Goal: Check status: Check status

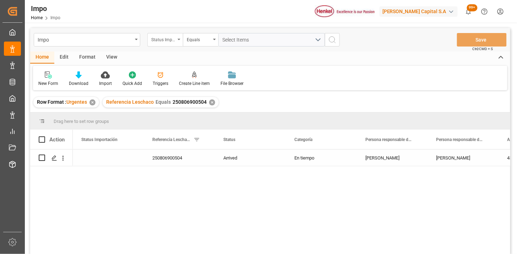
click at [172, 42] on div "Status Importación" at bounding box center [163, 39] width 24 height 8
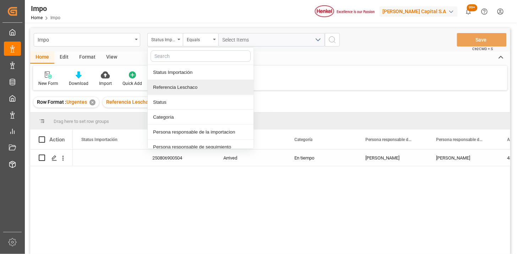
drag, startPoint x: 173, startPoint y: 86, endPoint x: 229, endPoint y: 47, distance: 68.4
click at [178, 83] on div "Referencia Leschaco" at bounding box center [201, 87] width 106 height 15
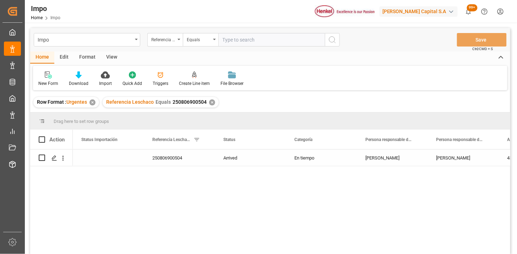
click at [238, 33] on input "text" at bounding box center [271, 39] width 107 height 13
type input "250806900881"
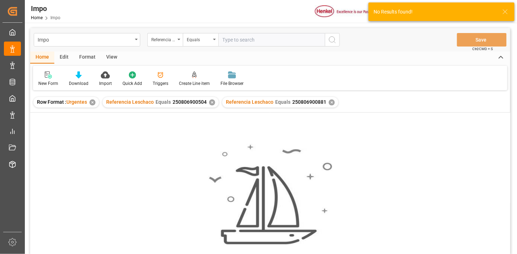
click at [210, 103] on div "✕" at bounding box center [212, 102] width 6 height 6
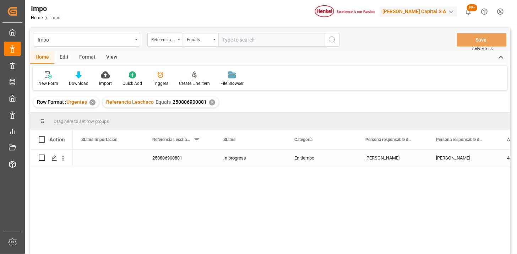
click at [107, 55] on div "View" at bounding box center [112, 57] width 22 height 12
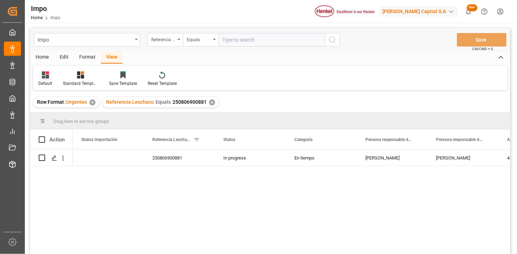
click at [44, 71] on icon at bounding box center [45, 74] width 7 height 7
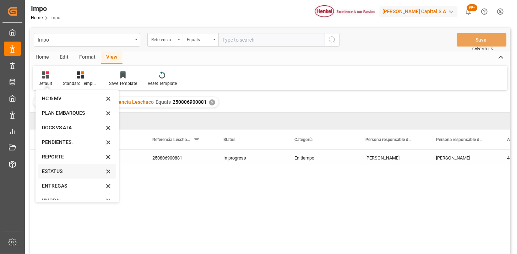
scroll to position [24, 0]
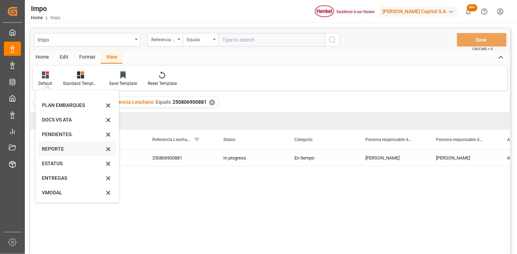
click at [59, 151] on div "REPORTE" at bounding box center [73, 148] width 62 height 7
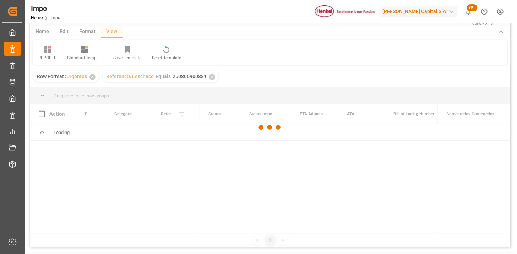
scroll to position [39, 0]
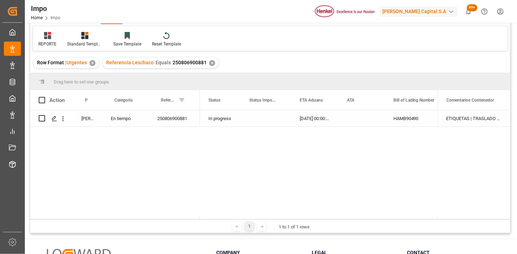
click at [269, 122] on div "Press SPACE to select this row." at bounding box center [266, 118] width 50 height 16
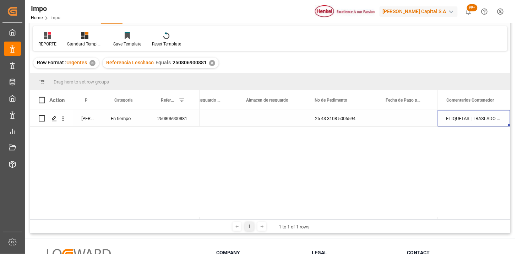
click at [455, 123] on div "ETIQUETAS | TRASLADO A GOLMEX POR ETIQUETADO" at bounding box center [474, 118] width 72 height 16
drag, startPoint x: 455, startPoint y: 123, endPoint x: 470, endPoint y: 121, distance: 14.6
click at [467, 121] on input "ETIQUETAS | TRASLADO A GOLMEX POR ETIQUETADO" at bounding box center [473, 122] width 61 height 13
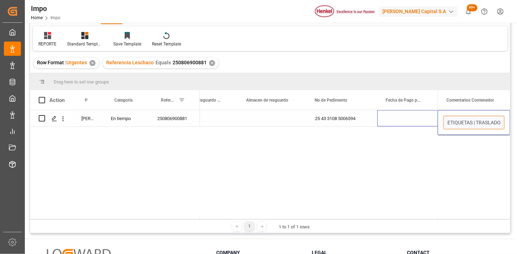
drag, startPoint x: 474, startPoint y: 121, endPoint x: 421, endPoint y: 121, distance: 53.6
click at [421, 121] on div "[PERSON_NAME] En tiempo 250806900881 [PERSON_NAME][STREET_ADDRESS] ETIQUETAS | …" at bounding box center [270, 163] width 480 height 107
type input "TRASLADO A GOLMEX POR ETIQUETADO"
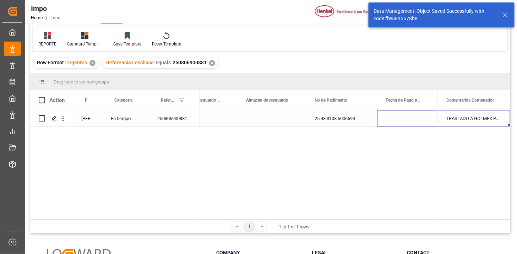
click at [462, 118] on div "TRASLADO A GOLMEX POR ETIQUETADO" at bounding box center [474, 118] width 72 height 16
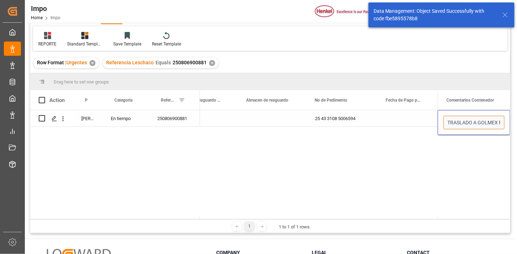
click at [462, 118] on input "TRASLADO A GOLMEX POR ETIQUETADO" at bounding box center [473, 122] width 61 height 13
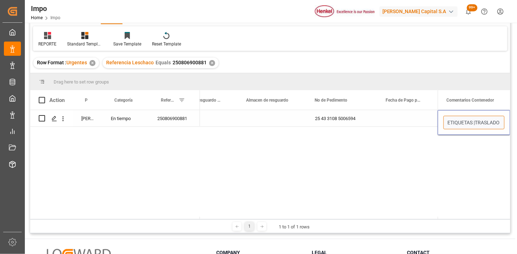
type input "ETIQUETAS | TRASLADO A GOLMEX POR ETIQUETADO"
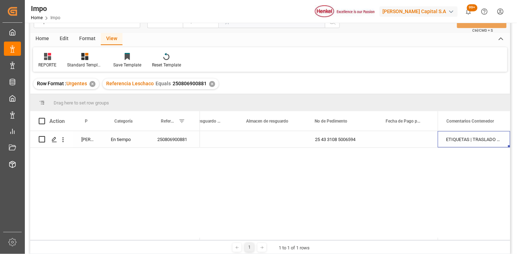
scroll to position [0, 0]
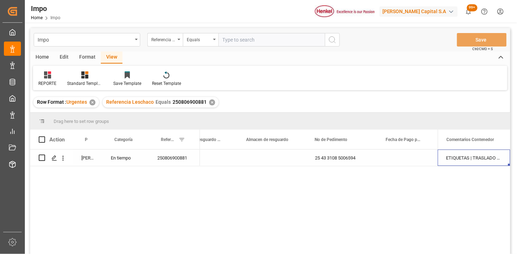
click at [271, 43] on input "text" at bounding box center [271, 39] width 107 height 13
paste input "EMIVKRFGCL253572"
type input "EMIVKRFGCL253572"
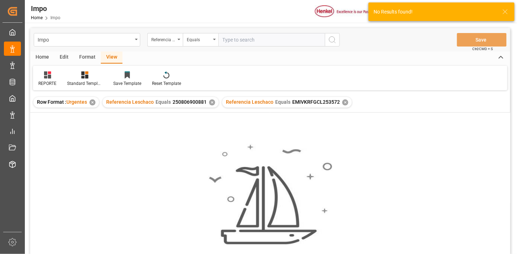
click at [211, 102] on div "✕" at bounding box center [212, 102] width 6 height 6
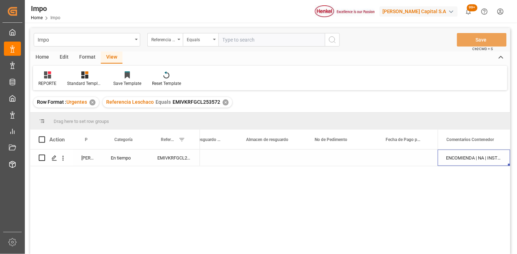
click at [176, 159] on div "EMIVKRFGCL253572" at bounding box center [174, 157] width 51 height 16
click at [176, 159] on input "EMIVKRFGCL253572" at bounding box center [174, 161] width 40 height 13
paste input "250806900900"
type input "250806900900"
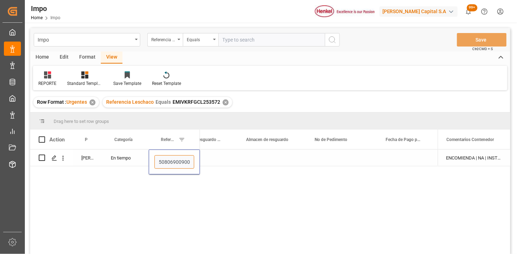
scroll to position [0, 2]
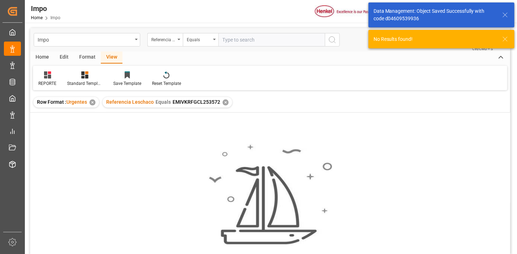
click at [258, 41] on input "text" at bounding box center [271, 39] width 107 height 13
paste input "250806900900"
type input "250806900900"
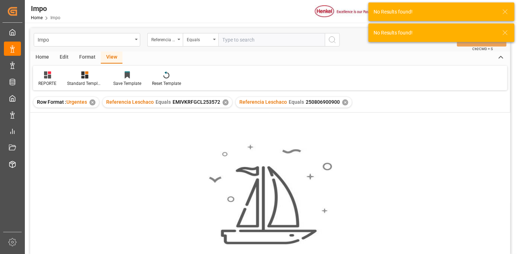
click at [225, 101] on div "✕" at bounding box center [226, 102] width 6 height 6
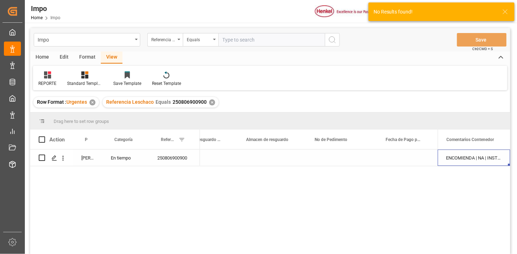
click at [464, 164] on div "ENCOMIENDA | NA | INSTRUCCIONES DE ENTREGA" at bounding box center [474, 157] width 72 height 16
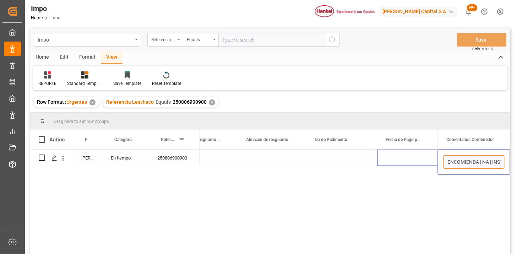
drag, startPoint x: 490, startPoint y: 162, endPoint x: 418, endPoint y: 157, distance: 72.3
click at [419, 158] on div "[PERSON_NAME] En tiempo 250806900900 [PERSON_NAME] No N/A NO ENCOMIENDA | NA | …" at bounding box center [270, 202] width 480 height 107
type input "INSTRUCCIONES DE ENTREGA"
click at [243, 38] on input "text" at bounding box center [271, 39] width 107 height 13
paste input "250806900838"
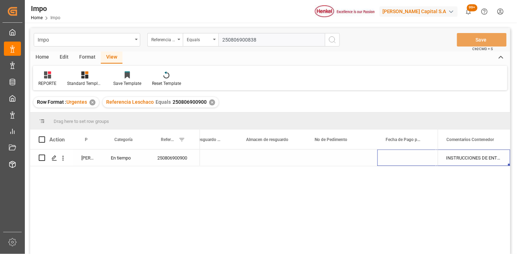
type input "250806900838"
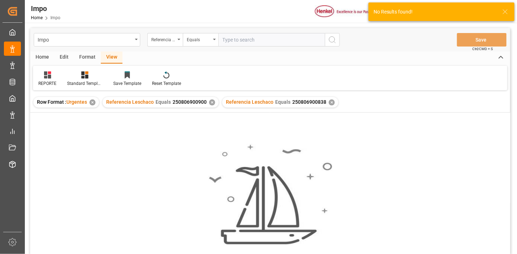
click at [210, 104] on div "✕" at bounding box center [212, 102] width 6 height 6
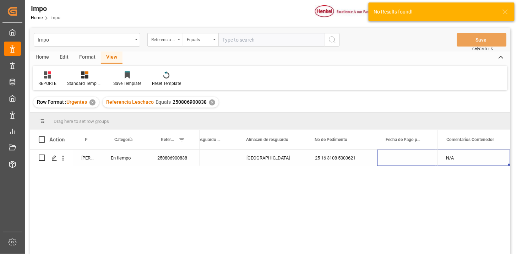
click at [388, 169] on div "[PERSON_NAME] Yes [GEOGRAPHIC_DATA] 25 16 3108 5003621 N/A NO" at bounding box center [319, 203] width 238 height 109
click at [394, 160] on div "Press SPACE to select this row." at bounding box center [406, 157] width 59 height 16
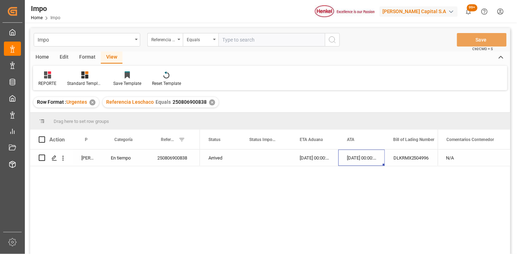
click at [248, 43] on input "text" at bounding box center [271, 39] width 107 height 13
paste input "250715080101"
type input "250715080101"
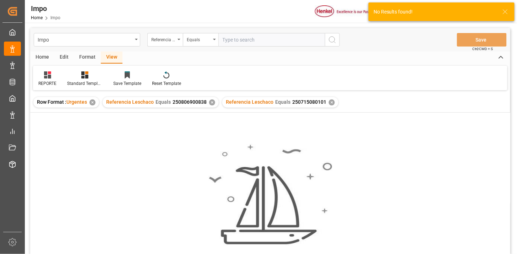
click at [210, 104] on div "✕" at bounding box center [212, 102] width 6 height 6
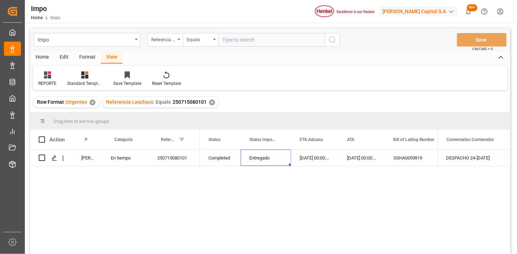
click at [262, 161] on div "Entregado" at bounding box center [265, 158] width 33 height 16
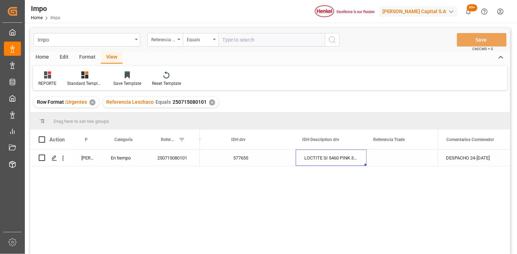
click at [239, 40] on input "text" at bounding box center [271, 39] width 107 height 13
paste input "250515080056"
type input "250515080056"
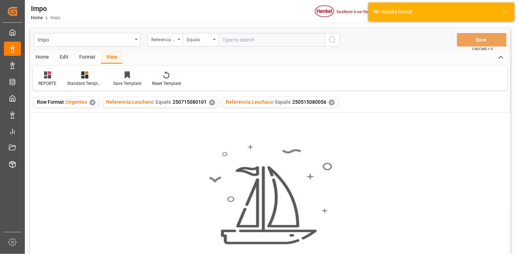
click at [209, 100] on div "✕" at bounding box center [212, 102] width 6 height 6
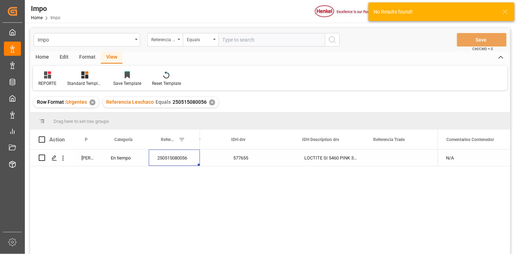
click at [186, 159] on div "250515080056" at bounding box center [174, 157] width 51 height 16
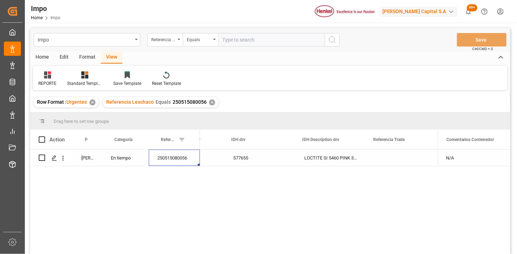
click at [258, 45] on input "text" at bounding box center [271, 39] width 107 height 13
paste input "250315080131"
type input "250315080131"
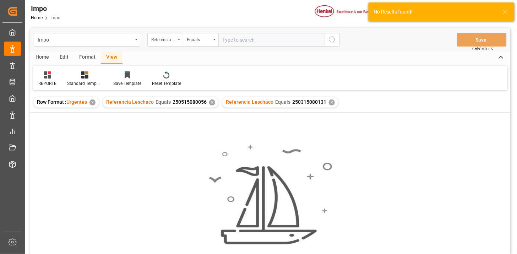
click at [210, 103] on div "✕" at bounding box center [212, 102] width 6 height 6
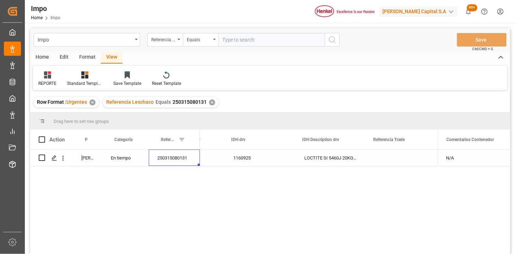
click at [254, 43] on input "text" at bounding box center [271, 39] width 107 height 13
paste input "240715080157"
type input "240715080157"
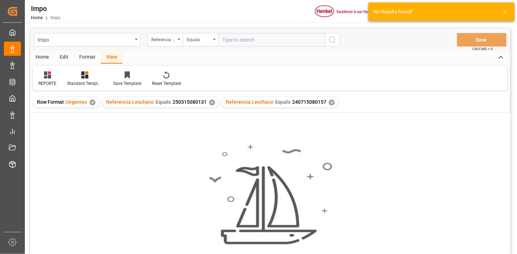
click at [210, 104] on div "✕" at bounding box center [212, 102] width 6 height 6
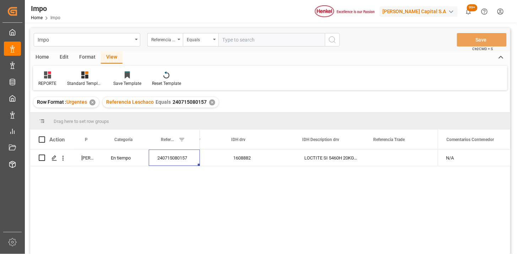
click at [211, 103] on div "✕" at bounding box center [212, 102] width 6 height 6
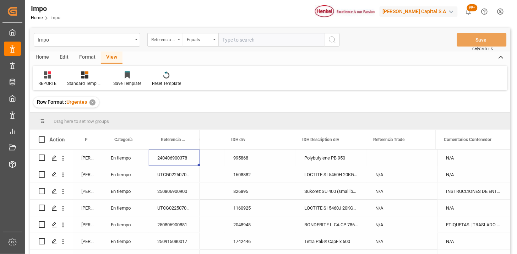
click at [177, 161] on div "240406900378" at bounding box center [174, 157] width 51 height 16
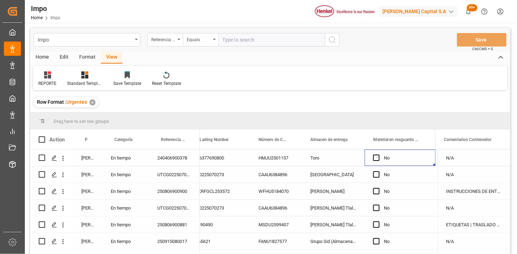
scroll to position [0, 274]
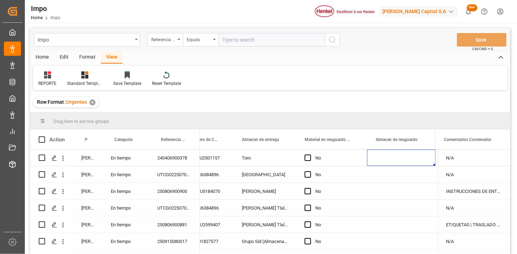
click at [260, 179] on div "[GEOGRAPHIC_DATA]" at bounding box center [264, 174] width 63 height 16
click at [284, 140] on span at bounding box center [284, 139] width 6 height 6
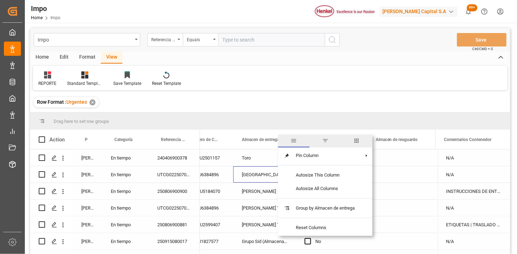
drag, startPoint x: 326, startPoint y: 143, endPoint x: 326, endPoint y: 147, distance: 4.3
click at [326, 143] on span "filter" at bounding box center [325, 140] width 6 height 6
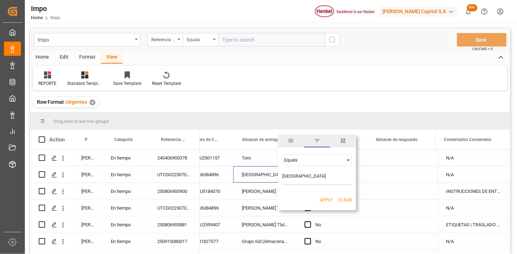
type input "[GEOGRAPHIC_DATA]"
click at [326, 199] on button "Apply" at bounding box center [326, 199] width 13 height 7
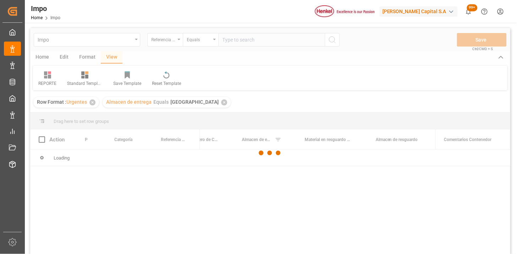
scroll to position [39, 0]
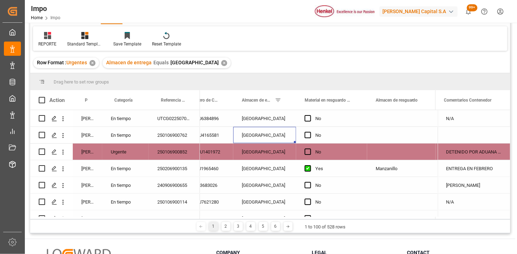
click at [251, 121] on div "[GEOGRAPHIC_DATA]" at bounding box center [264, 118] width 63 height 16
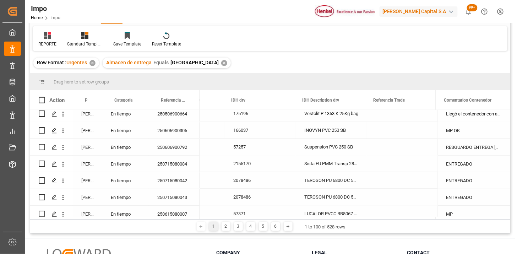
scroll to position [1262, 0]
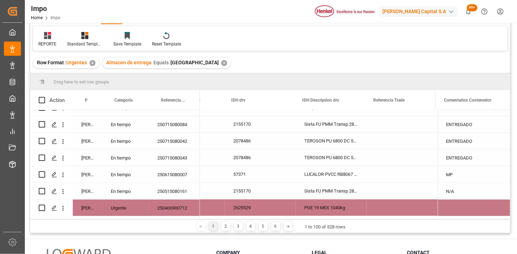
click at [183, 119] on div "250715080084" at bounding box center [174, 124] width 51 height 16
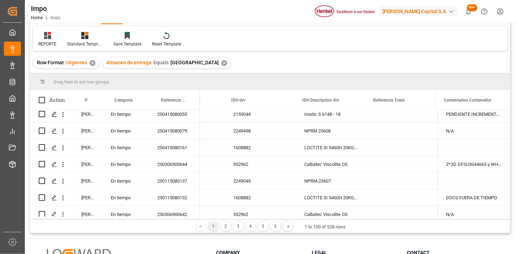
scroll to position [1564, 0]
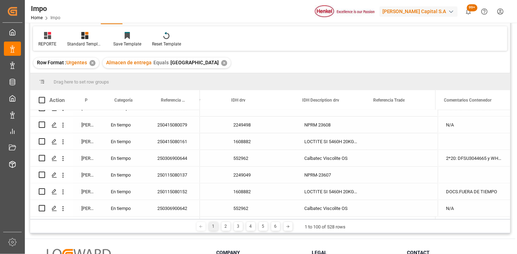
drag, startPoint x: 162, startPoint y: 137, endPoint x: 183, endPoint y: 144, distance: 22.1
click at [162, 137] on div "250415080161" at bounding box center [174, 141] width 51 height 16
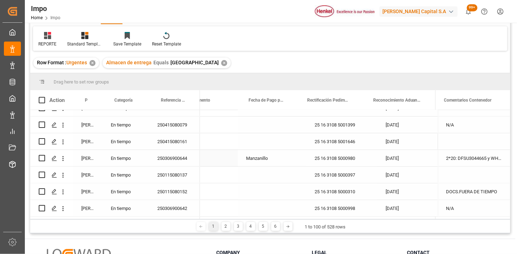
scroll to position [0, 541]
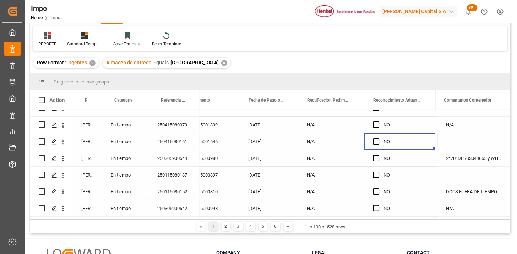
click at [46, 40] on div "REPORTE" at bounding box center [47, 40] width 29 height 16
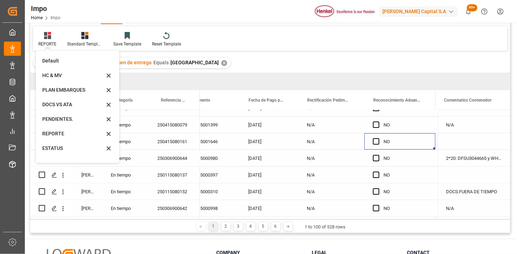
drag, startPoint x: 55, startPoint y: 60, endPoint x: 296, endPoint y: 218, distance: 287.9
click at [55, 61] on div "Default" at bounding box center [73, 60] width 62 height 7
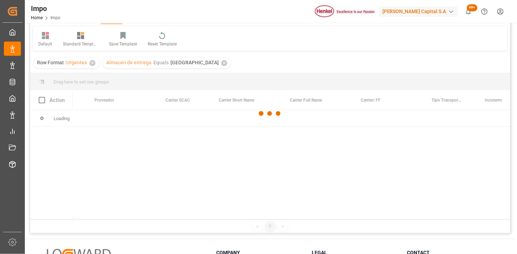
scroll to position [0, 0]
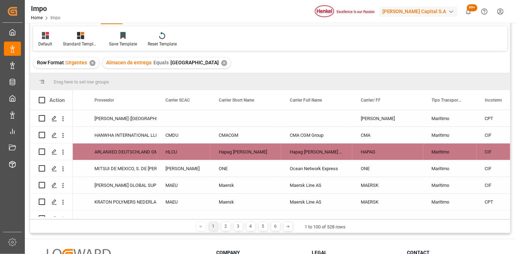
click at [139, 147] on div "ARLANXEO DEUTSCHLAND GMBH" at bounding box center [121, 152] width 54 height 16
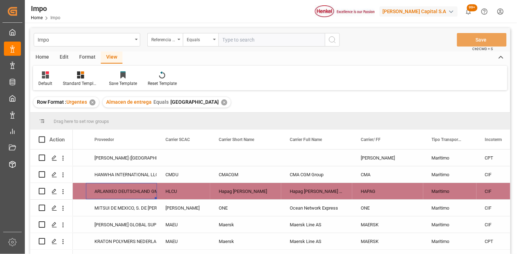
click at [136, 160] on div "[PERSON_NAME] ([GEOGRAPHIC_DATA]) CO. LTD." at bounding box center [121, 158] width 54 height 16
click at [146, 139] on span at bounding box center [145, 139] width 6 height 6
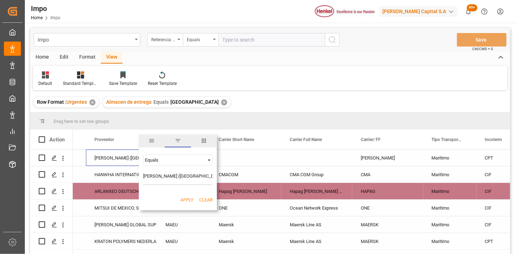
scroll to position [0, 2]
type input "[PERSON_NAME] ([GEOGRAPHIC_DATA]) CO. LTD."
click at [190, 200] on button "Apply" at bounding box center [186, 199] width 13 height 7
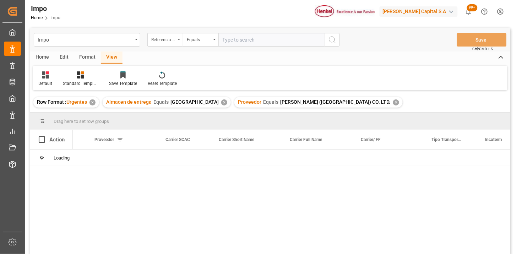
click at [221, 102] on div "✕" at bounding box center [224, 102] width 6 height 6
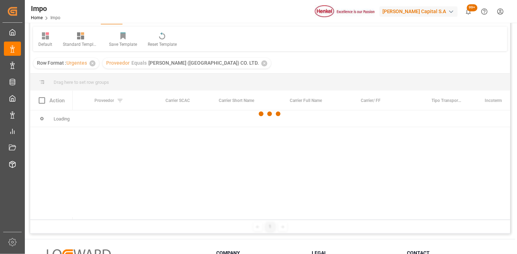
scroll to position [39, 0]
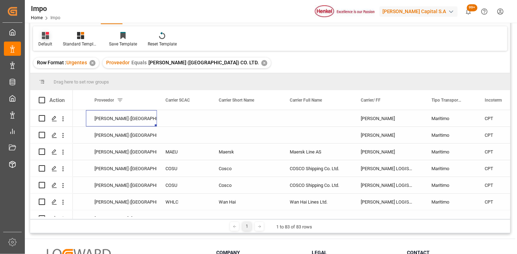
click at [42, 38] on icon at bounding box center [45, 35] width 7 height 7
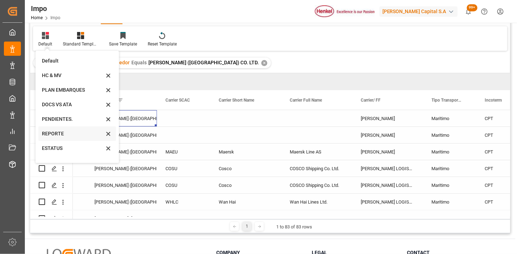
click at [62, 134] on div "REPORTE" at bounding box center [73, 133] width 62 height 7
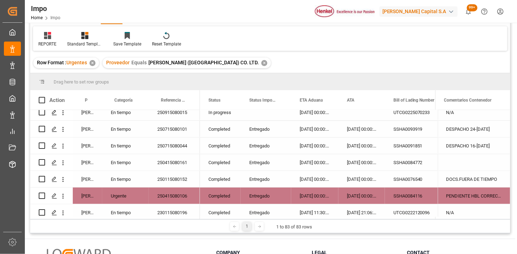
drag, startPoint x: 218, startPoint y: 217, endPoint x: 229, endPoint y: 219, distance: 11.7
click at [229, 219] on div "Drag here to set row groups Drag here to set column labels Action Persona respo…" at bounding box center [270, 153] width 480 height 160
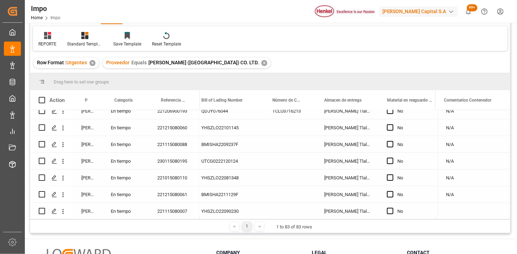
scroll to position [0, 0]
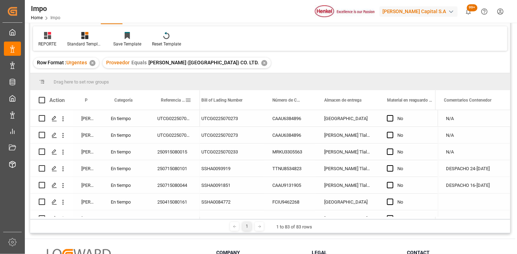
click at [169, 98] on span "Referencia Leschaco" at bounding box center [173, 100] width 24 height 5
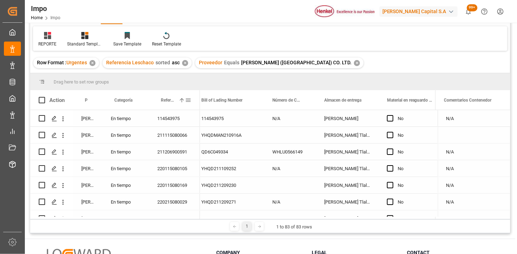
click at [160, 102] on div "Referencia Leschaco 1" at bounding box center [174, 100] width 34 height 20
click at [169, 105] on div "Referencia Leschaco 1" at bounding box center [173, 100] width 24 height 20
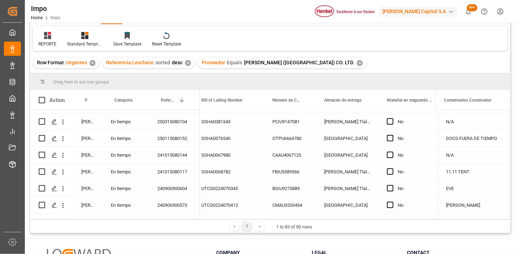
scroll to position [236, 0]
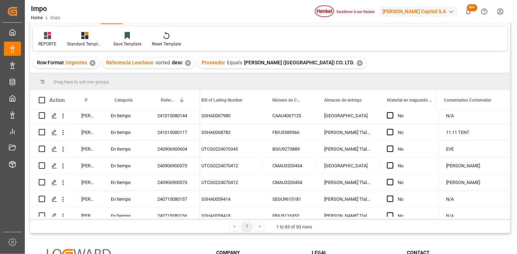
click at [229, 163] on div "UTCG0224070412" at bounding box center [228, 165] width 71 height 16
click at [174, 164] on div "240906900573" at bounding box center [174, 165] width 51 height 16
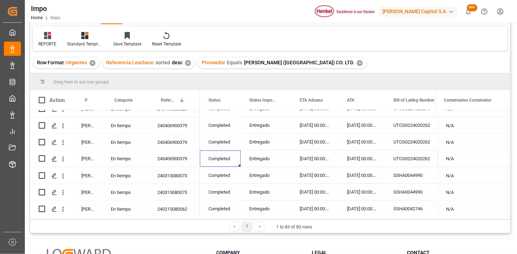
scroll to position [400, 0]
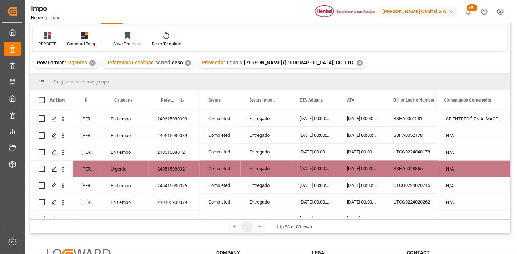
click at [357, 63] on div "✕" at bounding box center [360, 63] width 6 height 6
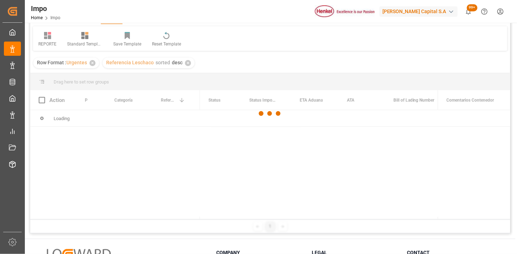
click at [187, 64] on div at bounding box center [270, 114] width 480 height 250
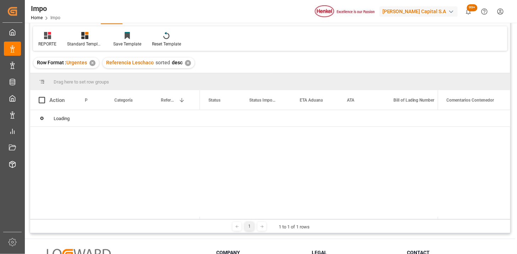
click at [187, 62] on div "✕" at bounding box center [188, 63] width 6 height 6
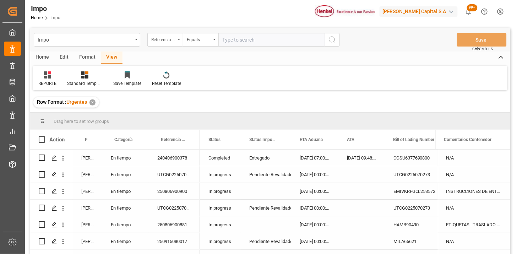
click at [257, 40] on input "text" at bounding box center [271, 39] width 107 height 13
paste input "250906900088"
type input "250906900088"
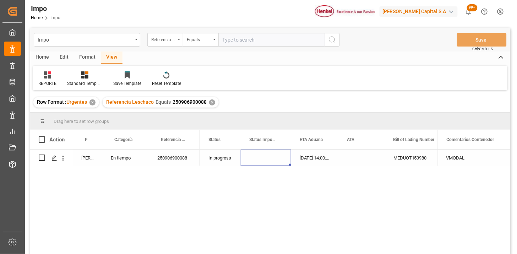
click at [275, 160] on div "Press SPACE to select this row." at bounding box center [266, 157] width 50 height 16
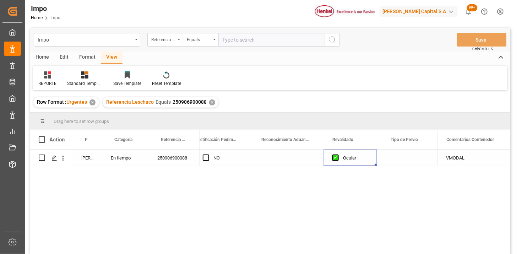
scroll to position [0, 712]
click at [282, 161] on div "Press SPACE to select this row." at bounding box center [294, 157] width 59 height 16
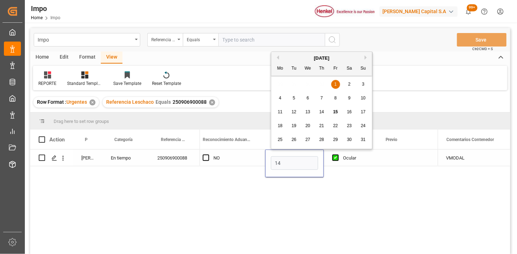
type input "[DATE]"
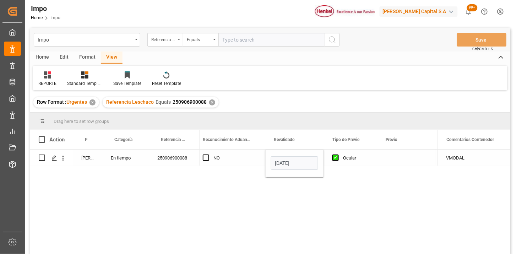
click at [249, 163] on div "NO" at bounding box center [234, 158] width 43 height 16
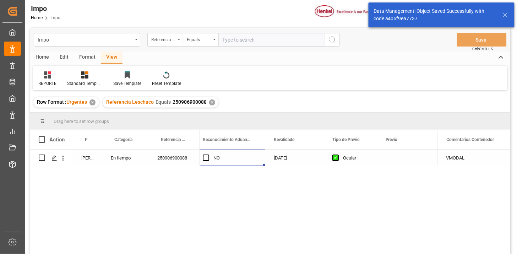
click at [252, 40] on input "text" at bounding box center [271, 39] width 107 height 13
paste input "250906900087"
type input "250906900087"
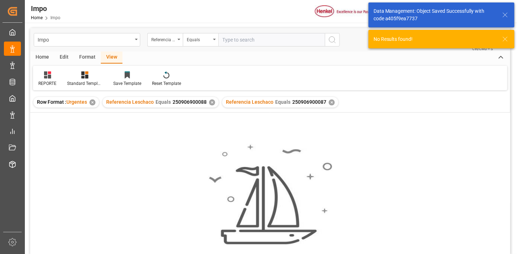
click at [211, 101] on div "✕" at bounding box center [212, 102] width 6 height 6
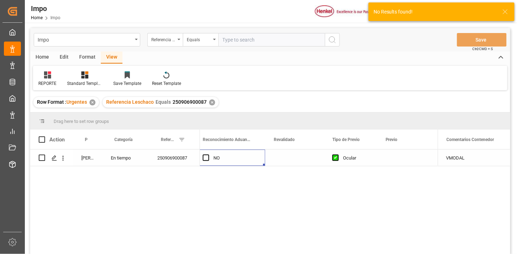
click at [284, 158] on div "Press SPACE to select this row." at bounding box center [294, 157] width 59 height 16
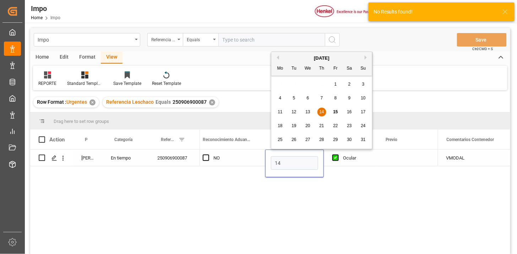
type input "[DATE]"
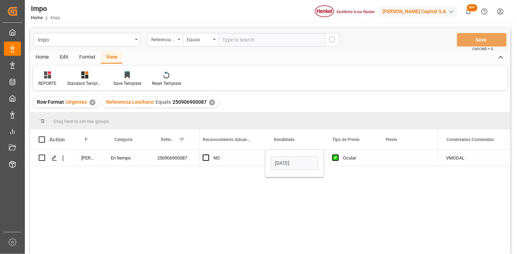
click at [239, 158] on div "NO" at bounding box center [234, 158] width 43 height 16
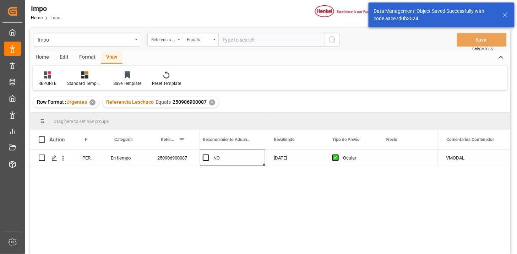
click at [266, 42] on input "text" at bounding box center [271, 39] width 107 height 13
paste input "250906900089"
type input "250906900089"
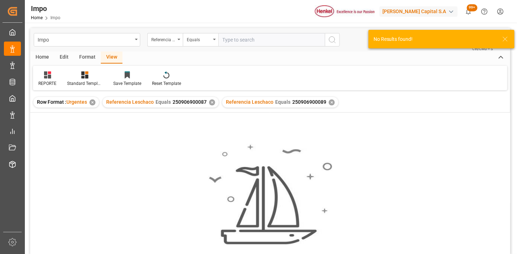
click at [211, 103] on div "✕" at bounding box center [212, 102] width 6 height 6
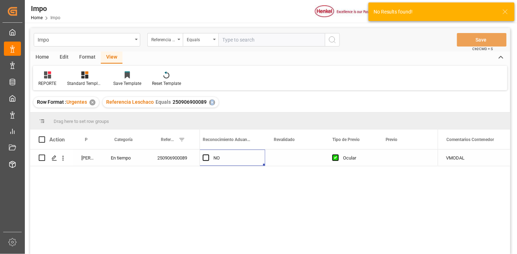
click at [285, 157] on div "Press SPACE to select this row." at bounding box center [294, 157] width 59 height 16
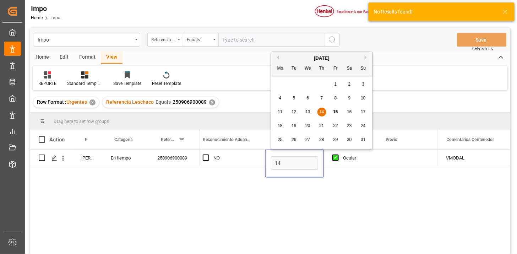
type input "[DATE]"
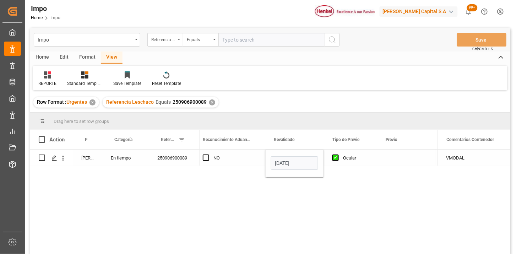
click at [251, 164] on div "NO" at bounding box center [234, 158] width 43 height 16
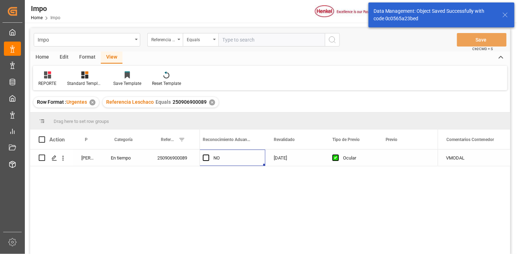
click at [281, 42] on input "text" at bounding box center [271, 39] width 107 height 13
paste input "250906900090"
type input "250906900090"
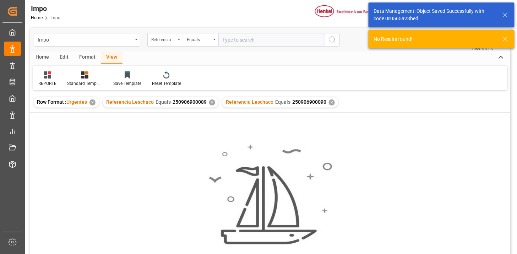
click at [212, 102] on div "✕" at bounding box center [212, 102] width 6 height 6
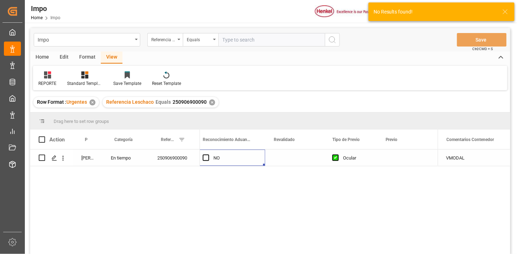
click at [283, 157] on div "Press SPACE to select this row." at bounding box center [294, 157] width 59 height 16
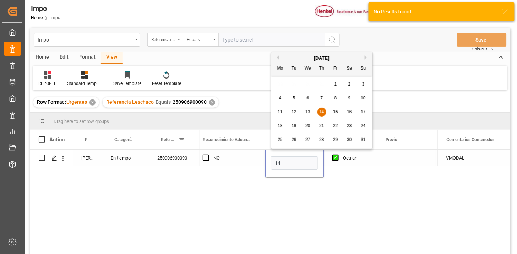
type input "[DATE]"
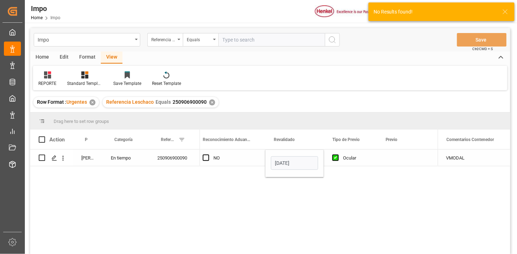
click at [224, 156] on div "NO" at bounding box center [234, 158] width 43 height 16
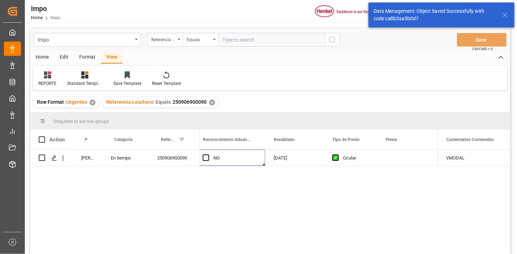
click at [271, 42] on input "text" at bounding box center [271, 39] width 107 height 13
paste input "250906900093"
type input "250906900093"
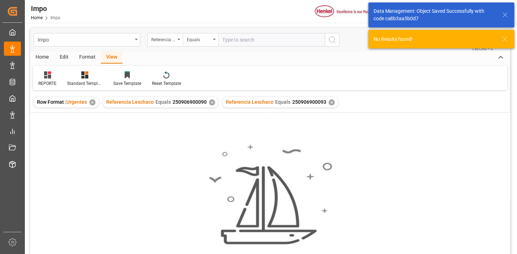
click at [212, 100] on div "✕" at bounding box center [212, 102] width 6 height 6
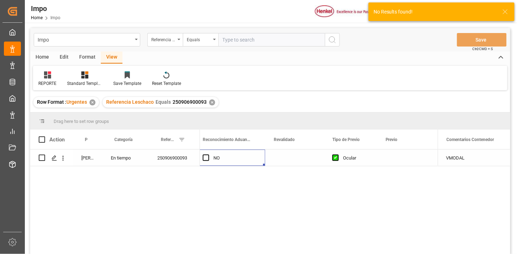
click at [281, 159] on div "Press SPACE to select this row." at bounding box center [294, 157] width 59 height 16
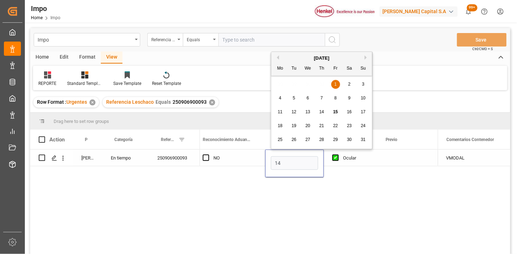
type input "[DATE]"
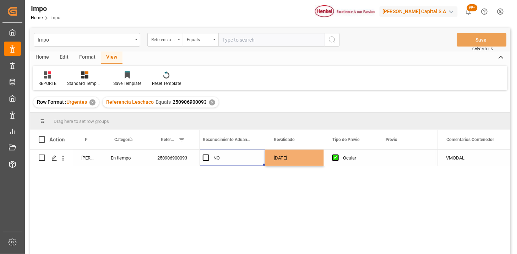
click at [239, 159] on div "NO" at bounding box center [234, 158] width 43 height 16
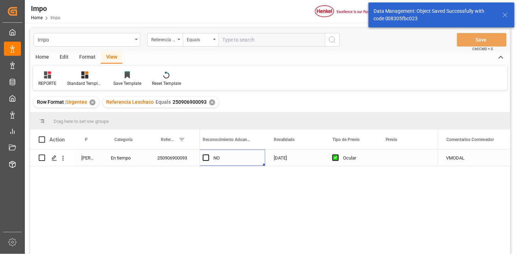
click at [278, 40] on input "text" at bounding box center [271, 39] width 107 height 13
paste input "250906900091"
type input "250906900091"
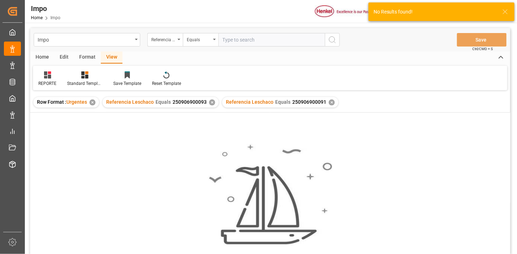
click at [211, 102] on div "✕" at bounding box center [212, 102] width 6 height 6
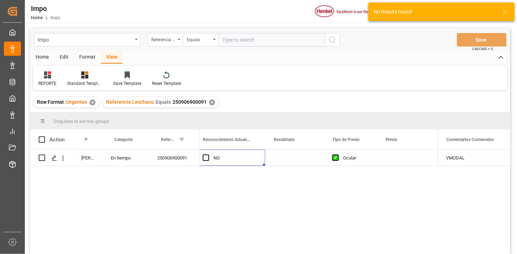
click at [285, 157] on div "Press SPACE to select this row." at bounding box center [294, 157] width 59 height 16
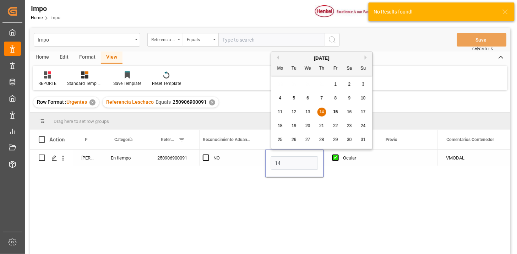
type input "[DATE]"
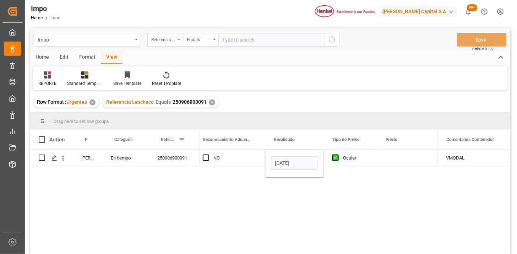
click at [233, 157] on div "NO" at bounding box center [234, 158] width 43 height 16
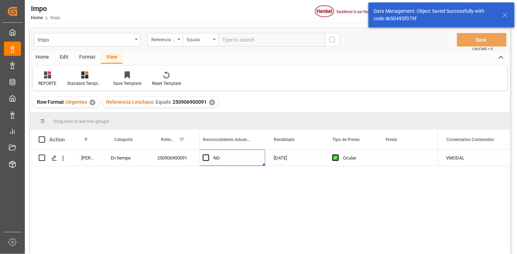
click at [283, 38] on input "text" at bounding box center [271, 39] width 107 height 13
paste input "250906900094"
type input "250906900094"
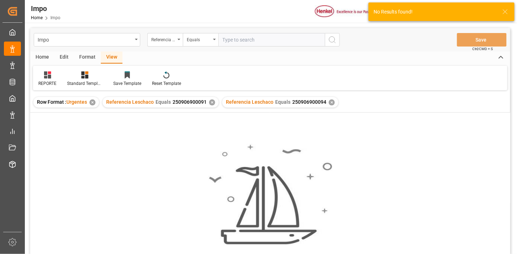
click at [211, 102] on div "✕" at bounding box center [212, 102] width 6 height 6
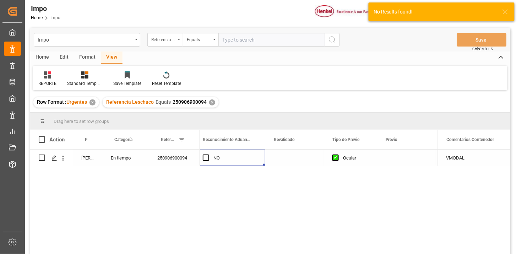
click at [286, 160] on div "Press SPACE to select this row." at bounding box center [294, 157] width 59 height 16
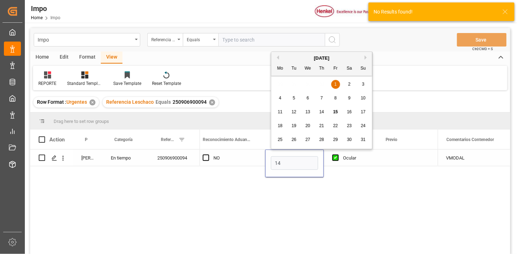
type input "[DATE]"
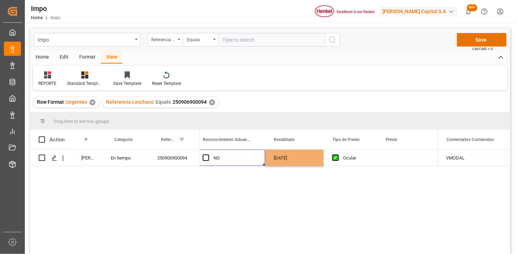
click at [222, 154] on div "NO" at bounding box center [234, 158] width 43 height 16
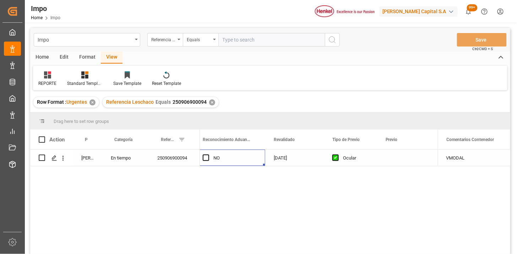
drag, startPoint x: 241, startPoint y: 38, endPoint x: 261, endPoint y: 39, distance: 20.6
click at [241, 38] on input "text" at bounding box center [271, 39] width 107 height 13
paste input "250806900408"
type input "250806900408"
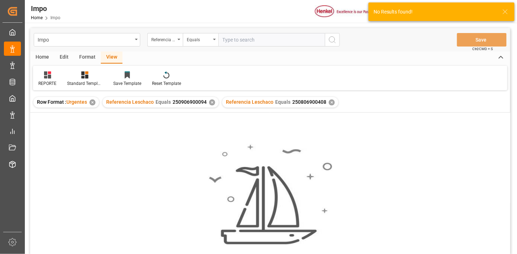
click at [212, 101] on div "✕" at bounding box center [212, 102] width 6 height 6
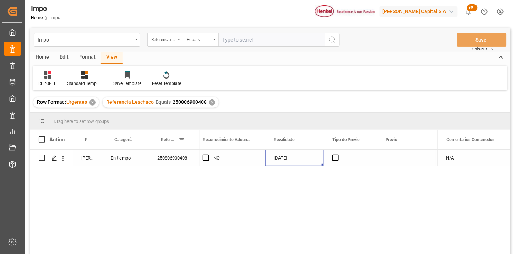
click at [291, 164] on div "[DATE]" at bounding box center [294, 157] width 59 height 16
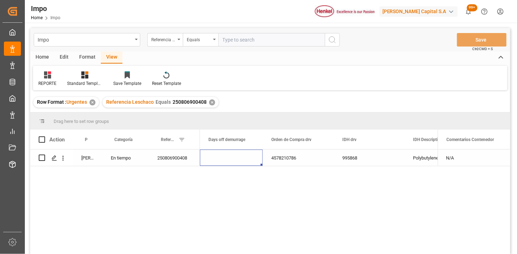
scroll to position [0, 1716]
click at [480, 164] on div "N/A" at bounding box center [474, 157] width 72 height 16
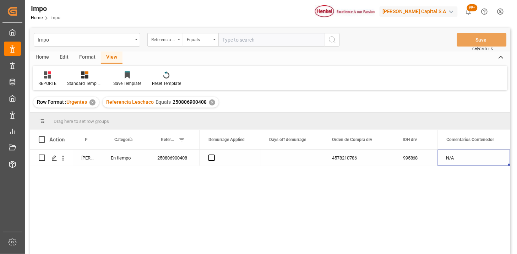
click at [480, 163] on div "N/A" at bounding box center [474, 157] width 72 height 16
click at [479, 160] on input "N/A" at bounding box center [473, 161] width 61 height 13
type input "A"
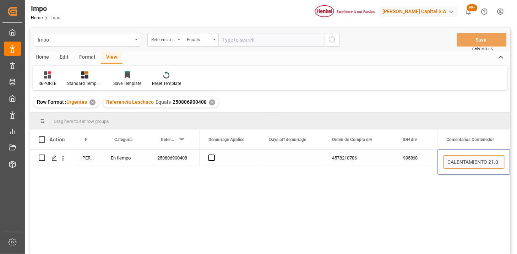
type input "CALENTAMIENTO 21.08"
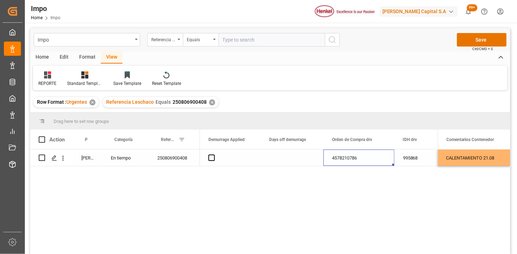
click at [352, 160] on div "4578210786" at bounding box center [358, 157] width 71 height 16
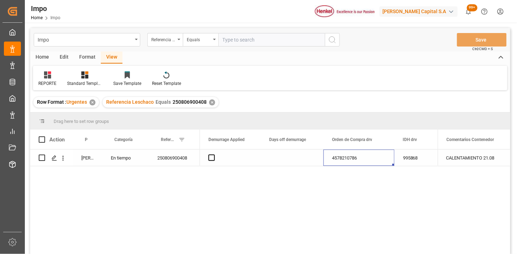
click at [176, 152] on div "250806900408" at bounding box center [174, 157] width 51 height 16
click at [353, 159] on div "4578210786" at bounding box center [358, 157] width 71 height 16
click at [174, 164] on div "250806900408" at bounding box center [174, 157] width 51 height 16
